Goal: Task Accomplishment & Management: Manage account settings

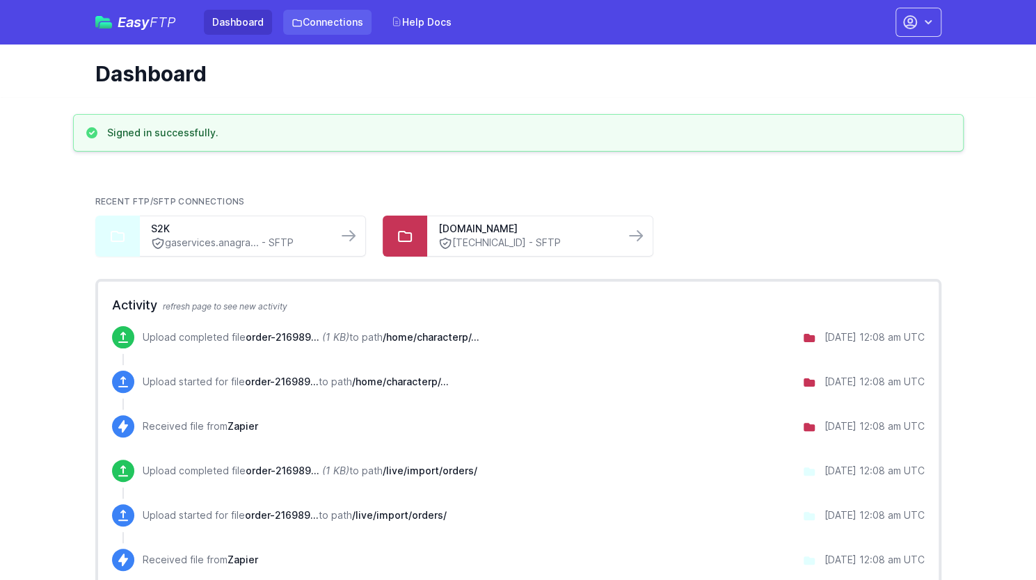
click at [323, 26] on link "Connections" at bounding box center [327, 22] width 88 height 25
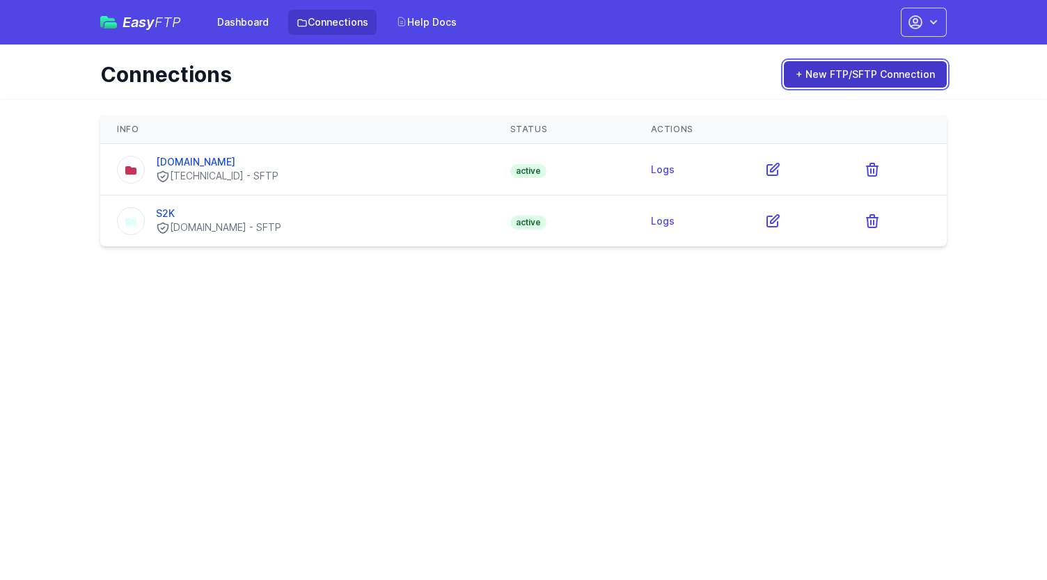
click at [832, 77] on link "+ New FTP/SFTP Connection" at bounding box center [865, 74] width 163 height 26
click at [231, 166] on link "[DOMAIN_NAME]" at bounding box center [195, 162] width 79 height 12
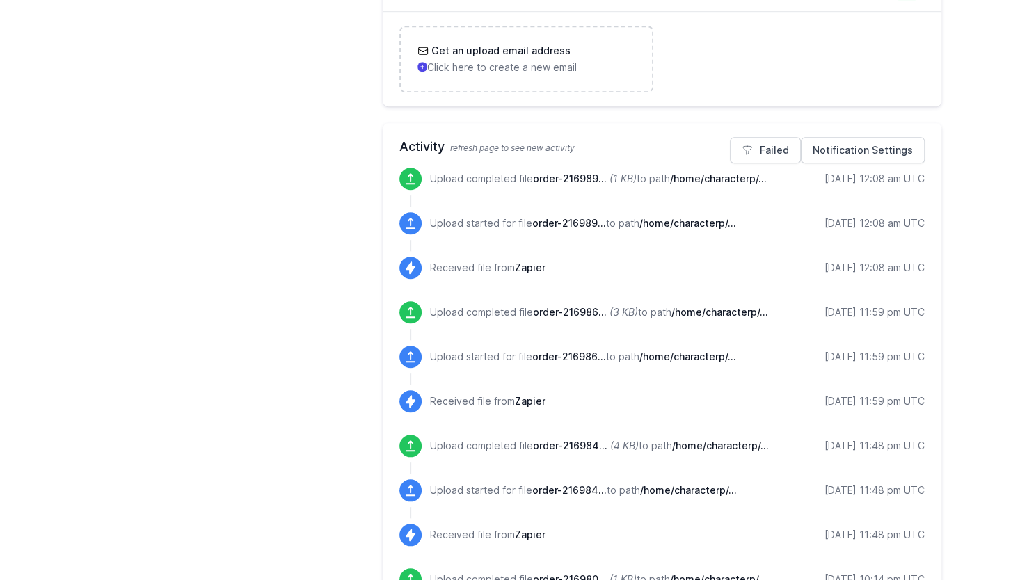
scroll to position [209, 0]
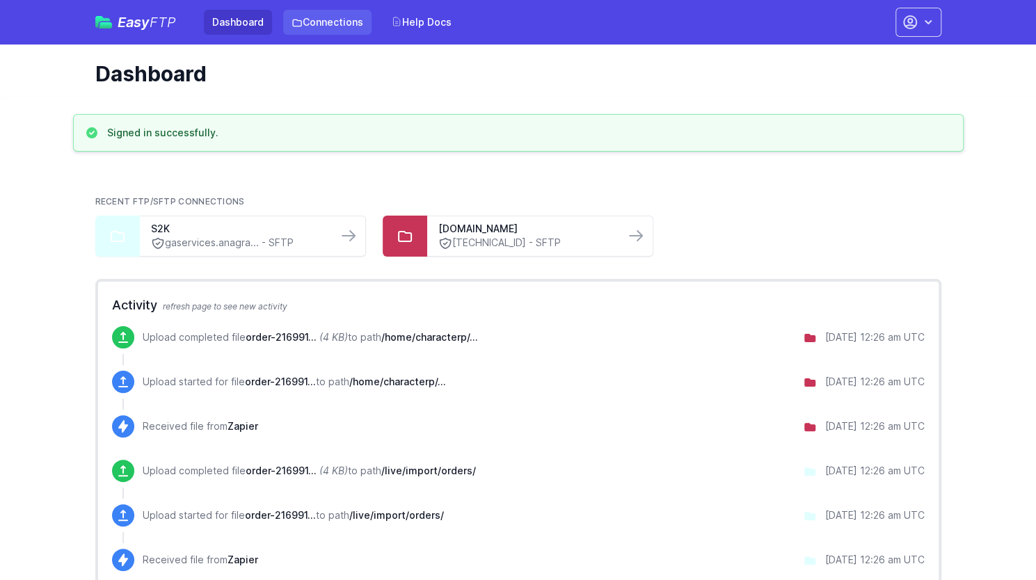
click at [351, 19] on link "Connections" at bounding box center [327, 22] width 88 height 25
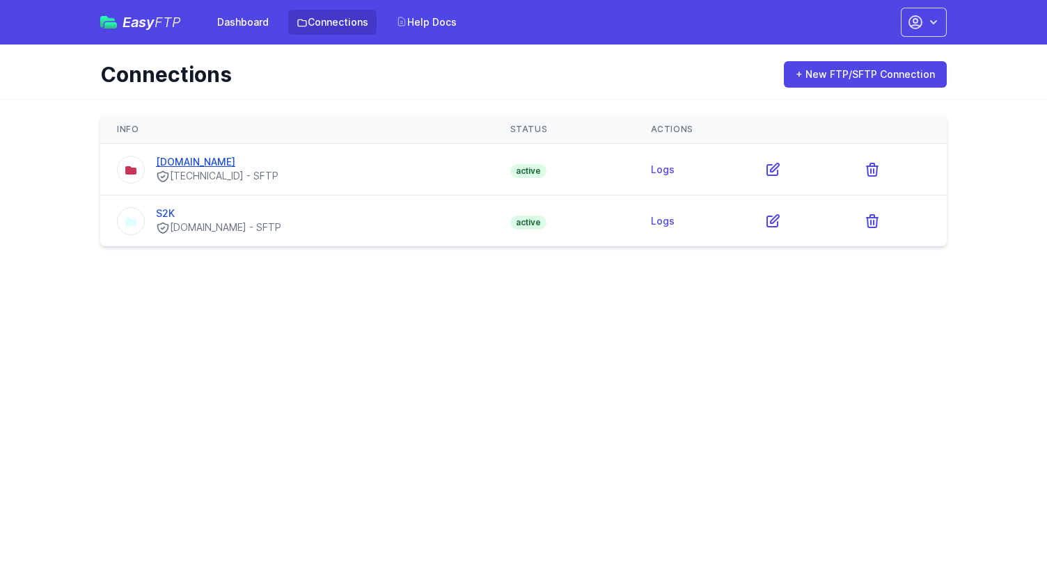
click at [219, 156] on link "[DOMAIN_NAME]" at bounding box center [195, 162] width 79 height 12
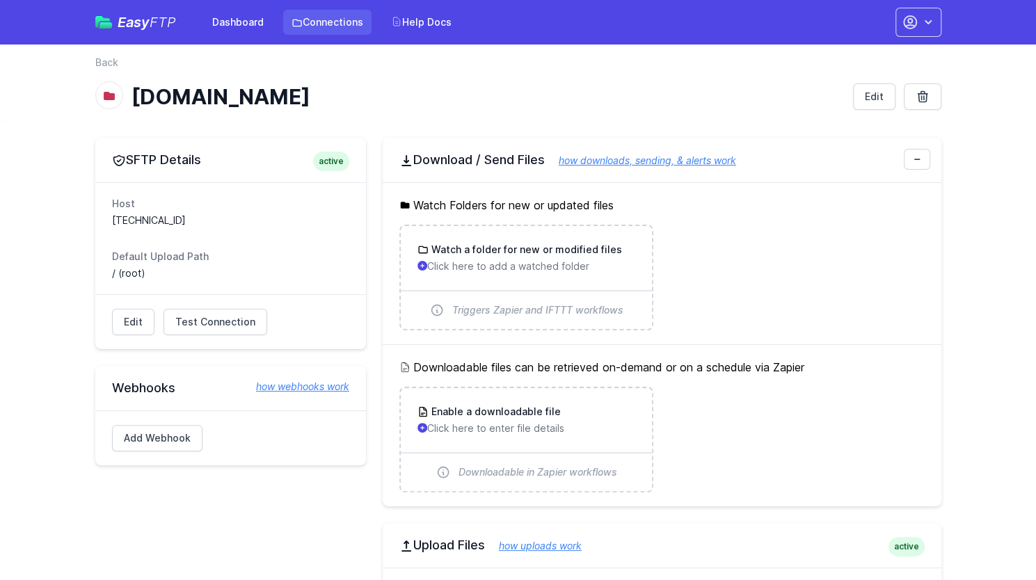
click at [315, 19] on link "Connections" at bounding box center [327, 22] width 88 height 25
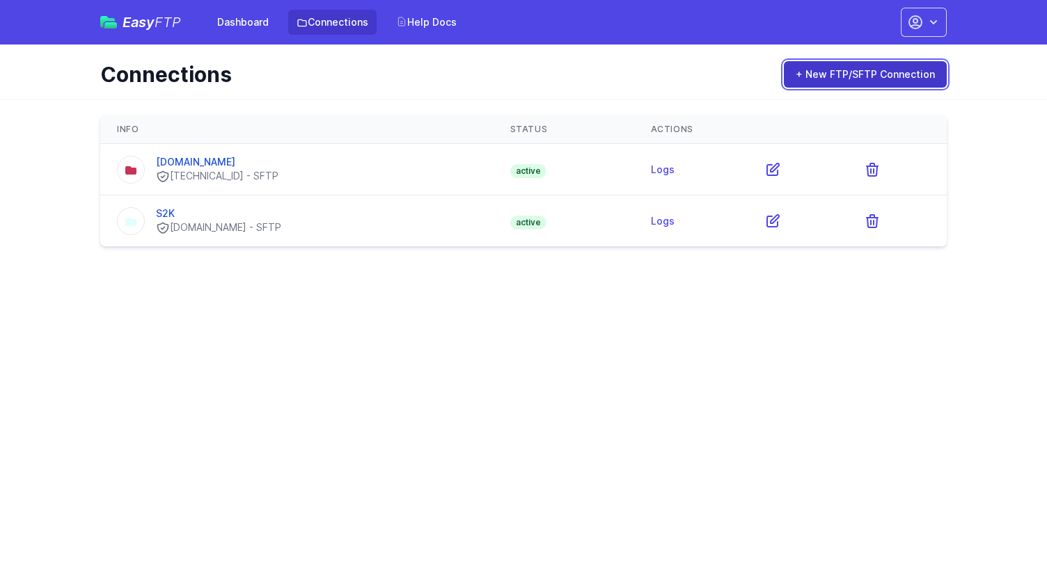
click at [829, 73] on link "+ New FTP/SFTP Connection" at bounding box center [865, 74] width 163 height 26
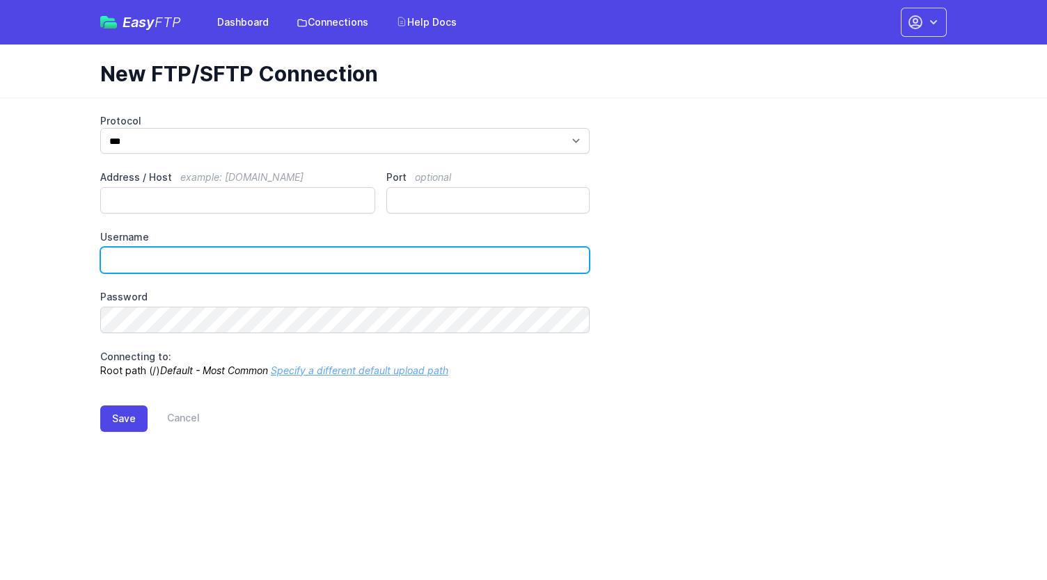
type input "**********"
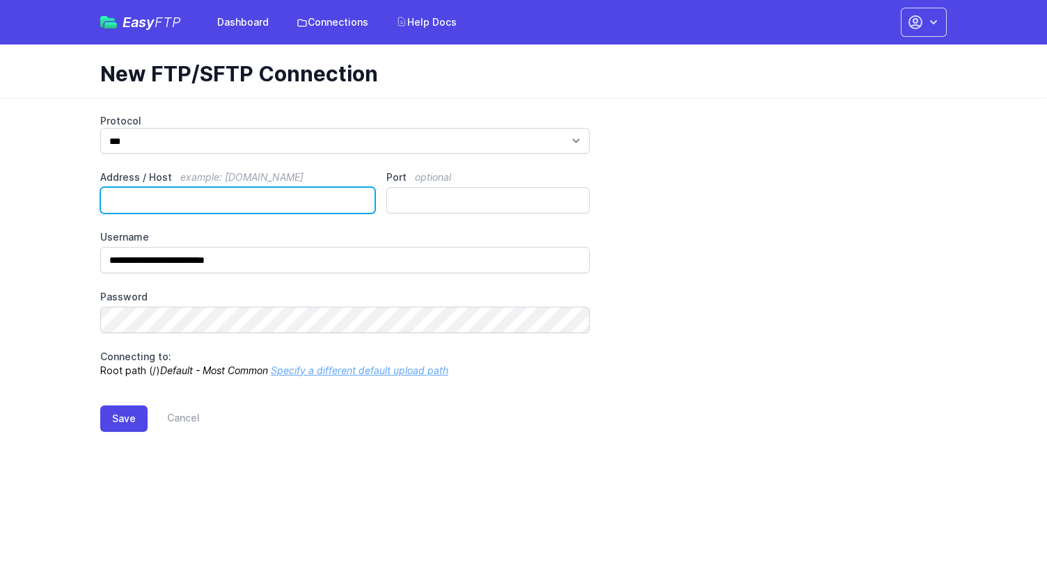
click at [273, 204] on input "Address / Host example: ftp.mydomain.com" at bounding box center [237, 200] width 275 height 26
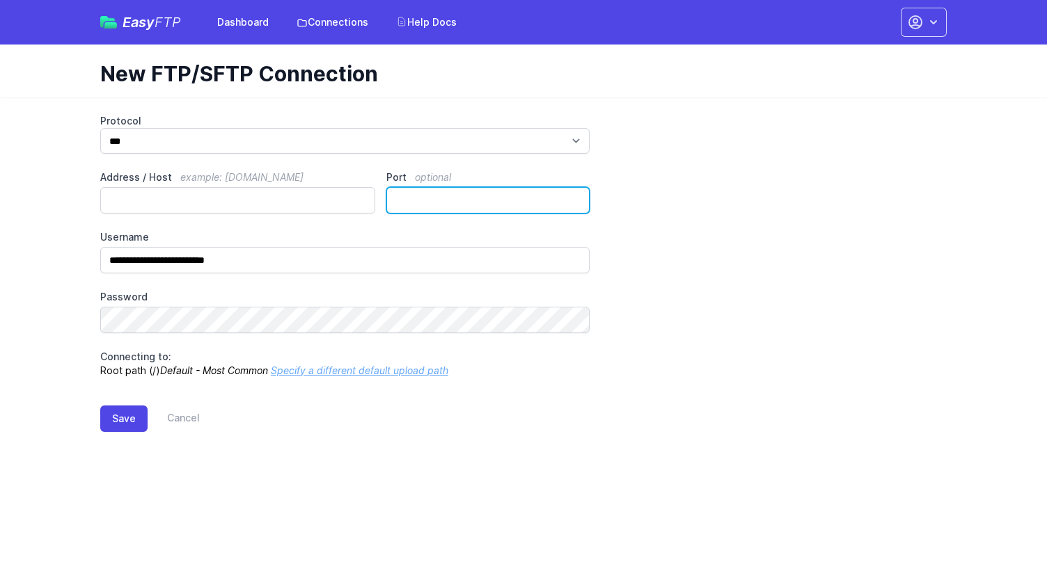
click at [458, 200] on input "Port optional" at bounding box center [487, 200] width 203 height 26
click at [573, 195] on input "*" at bounding box center [487, 200] width 203 height 26
type input "*"
click at [573, 195] on input "*" at bounding box center [487, 200] width 203 height 26
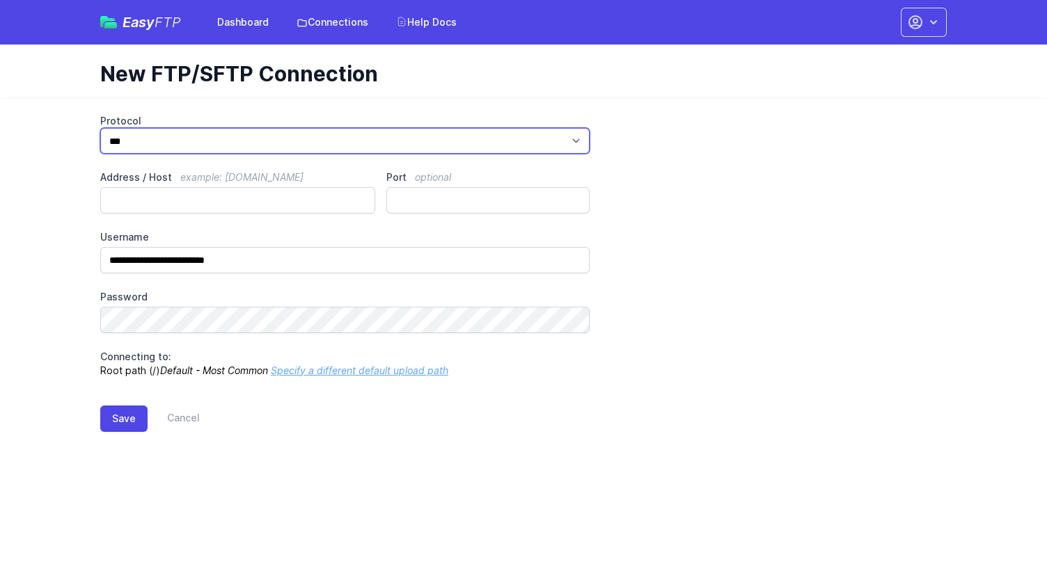
click at [507, 136] on select "*** **** ****" at bounding box center [344, 141] width 489 height 26
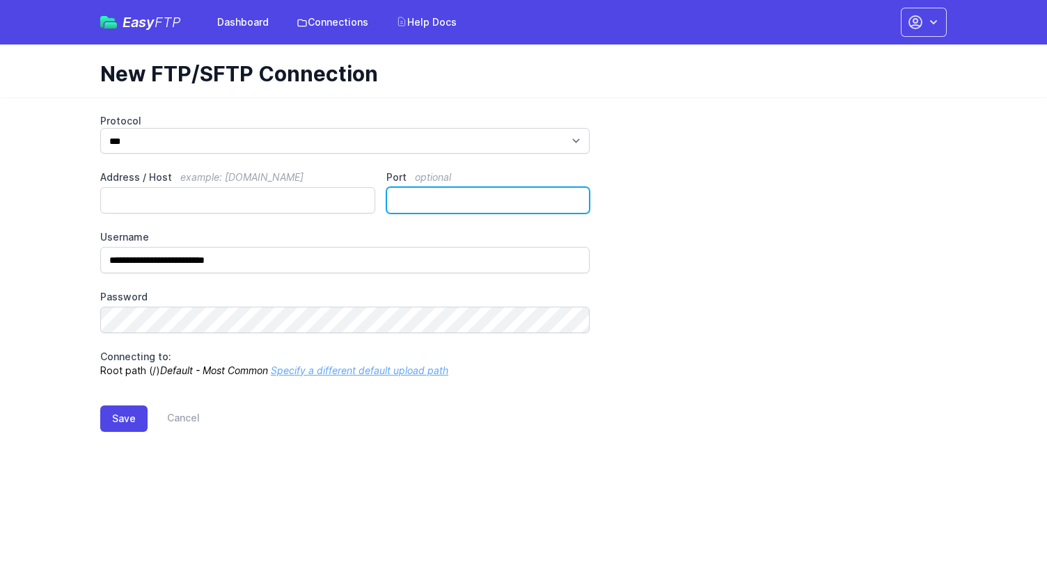
click at [752, 209] on div "**********" at bounding box center [523, 246] width 846 height 264
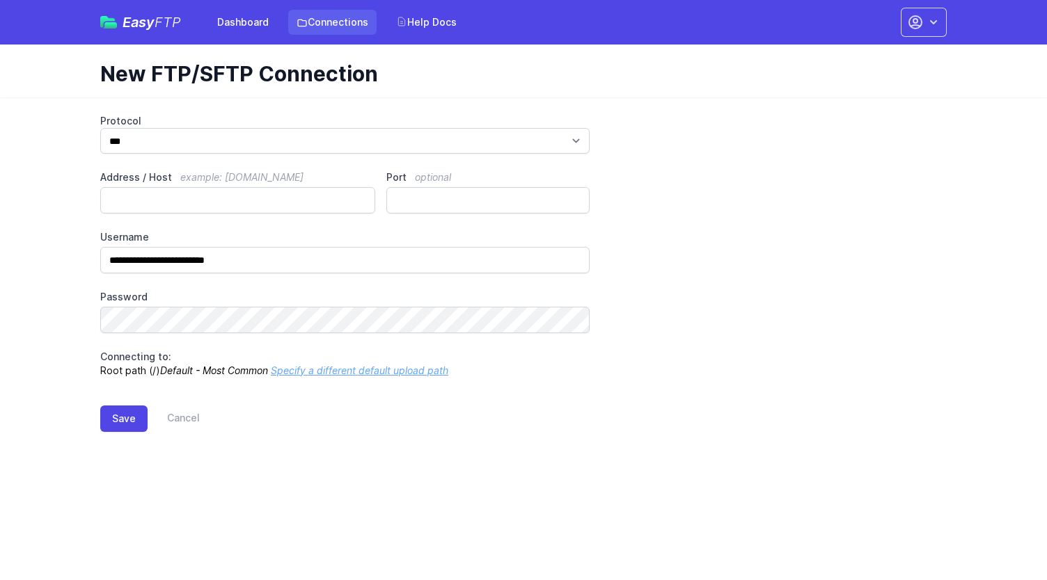
click at [312, 16] on link "Connections" at bounding box center [332, 22] width 88 height 25
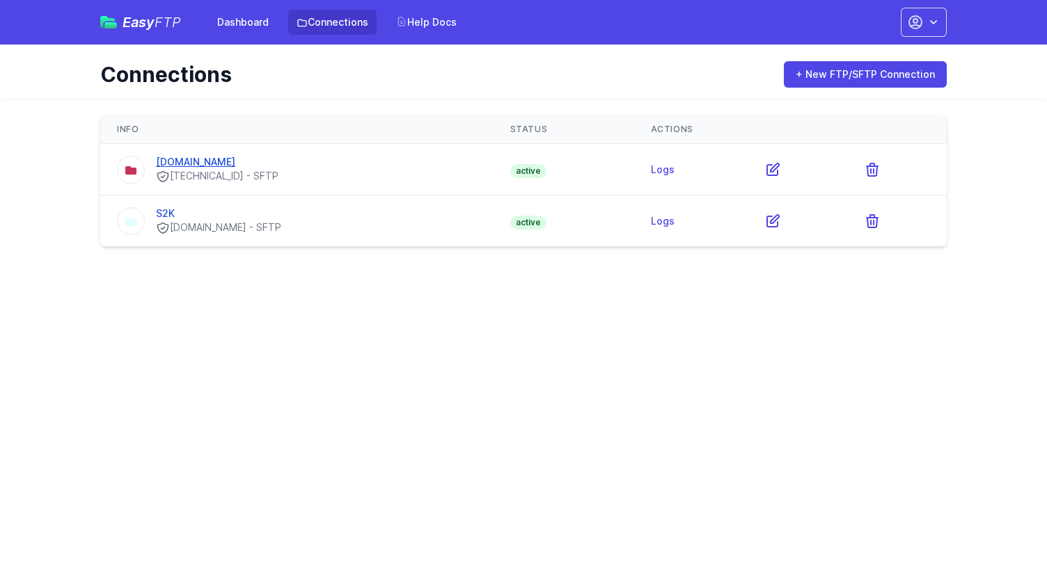
click at [235, 160] on link "[DOMAIN_NAME]" at bounding box center [195, 162] width 79 height 12
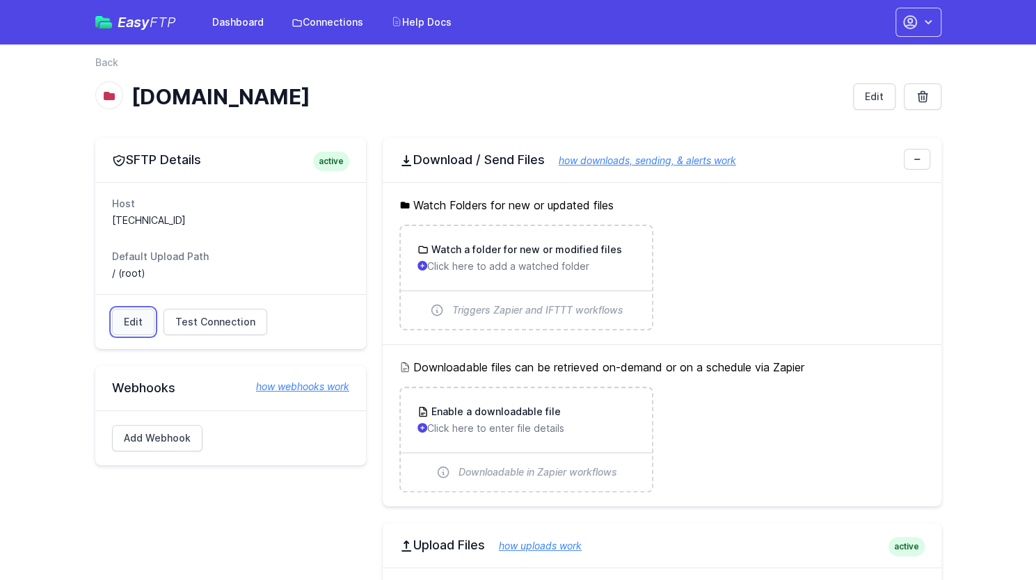
click at [134, 317] on link "Edit" at bounding box center [133, 322] width 42 height 26
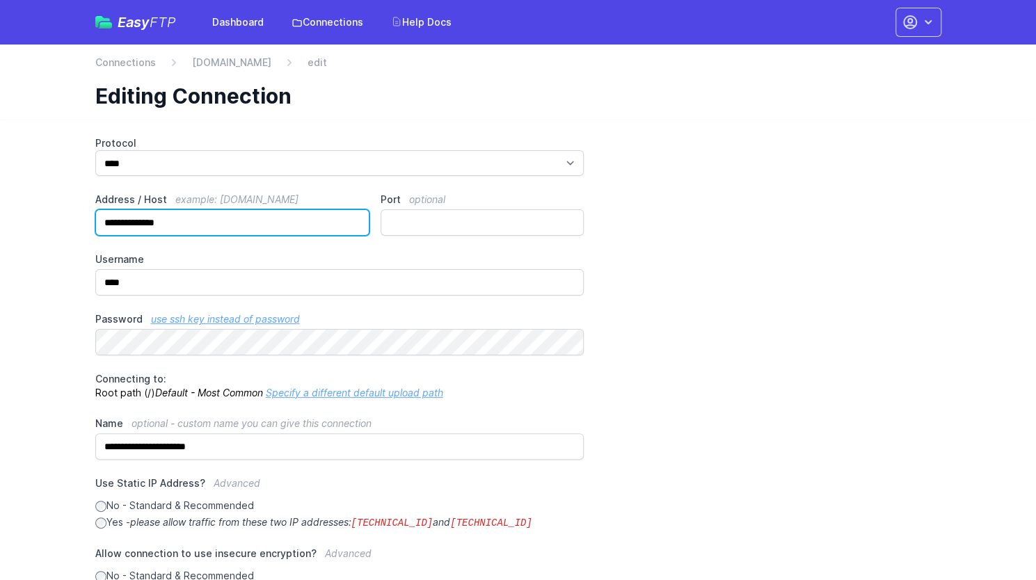
drag, startPoint x: 215, startPoint y: 228, endPoint x: 97, endPoint y: 216, distance: 118.1
click at [97, 216] on input "**********" at bounding box center [232, 222] width 275 height 26
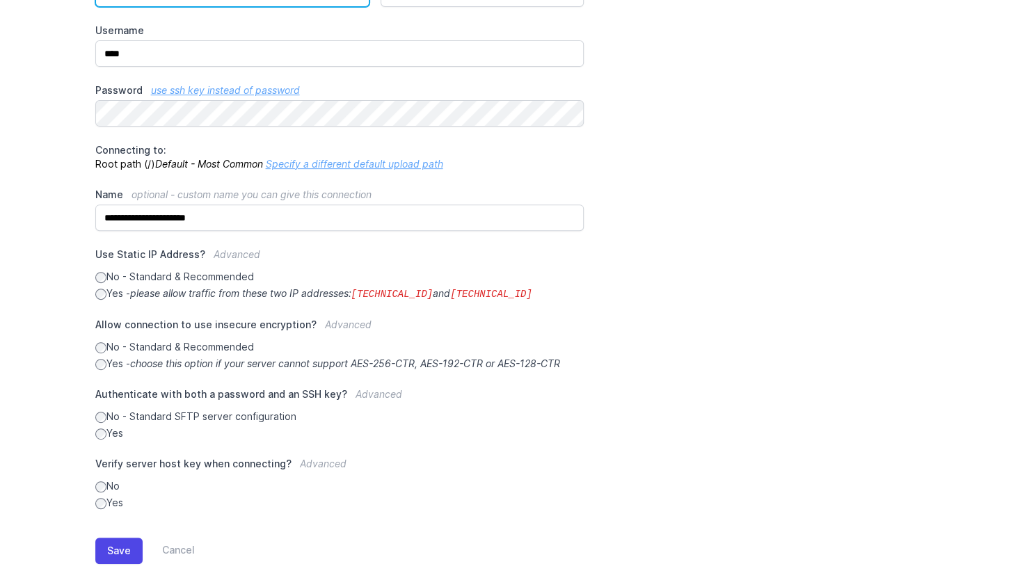
scroll to position [249, 0]
